Goal: Find contact information: Find contact information

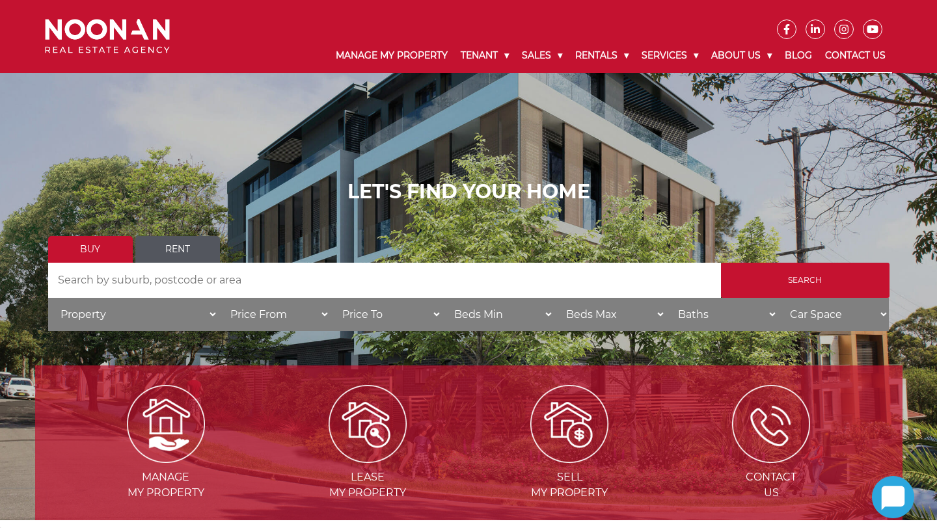
click at [871, 51] on link "Contact Us" at bounding box center [856, 56] width 74 height 34
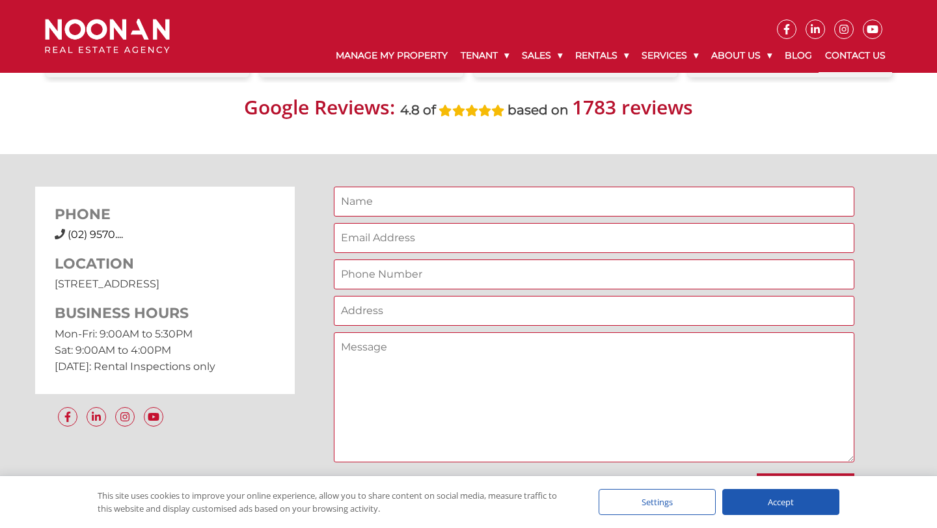
scroll to position [936, 0]
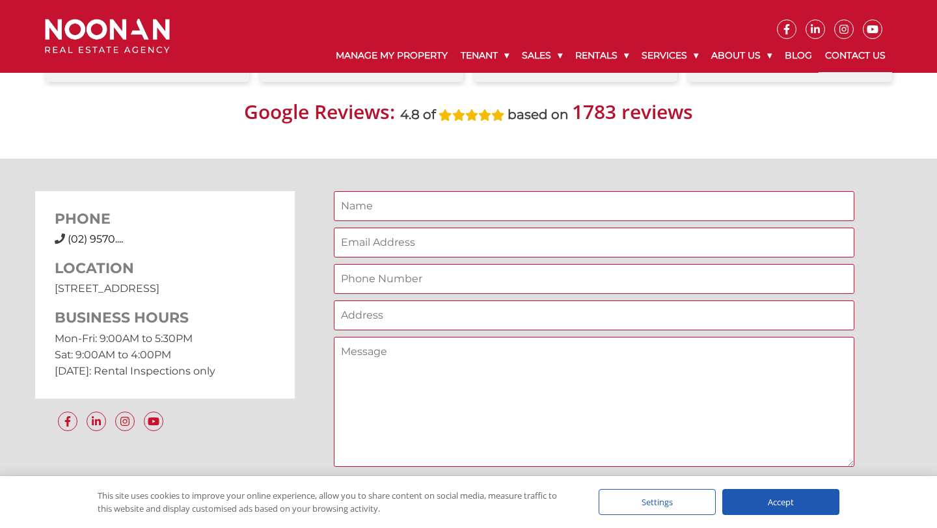
click at [98, 245] on span "(02) 9570...." at bounding box center [95, 239] width 55 height 12
